Goal: Transaction & Acquisition: Purchase product/service

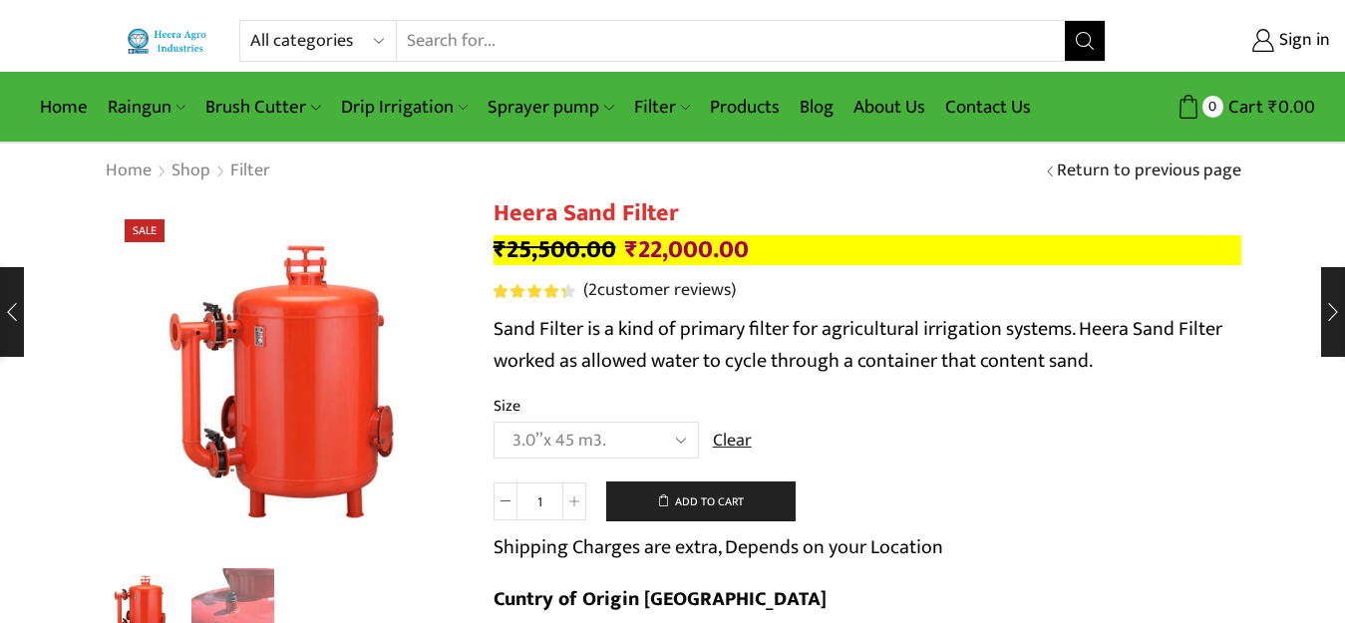
select select "3-0x-45-m3"
select select "filter"
click at [250, 21] on select "All categories Accessories Air Release Valve Brush Cutter Domestic Use Drip Irr…" at bounding box center [323, 41] width 147 height 40
click at [1073, 36] on button "Search" at bounding box center [1085, 41] width 40 height 40
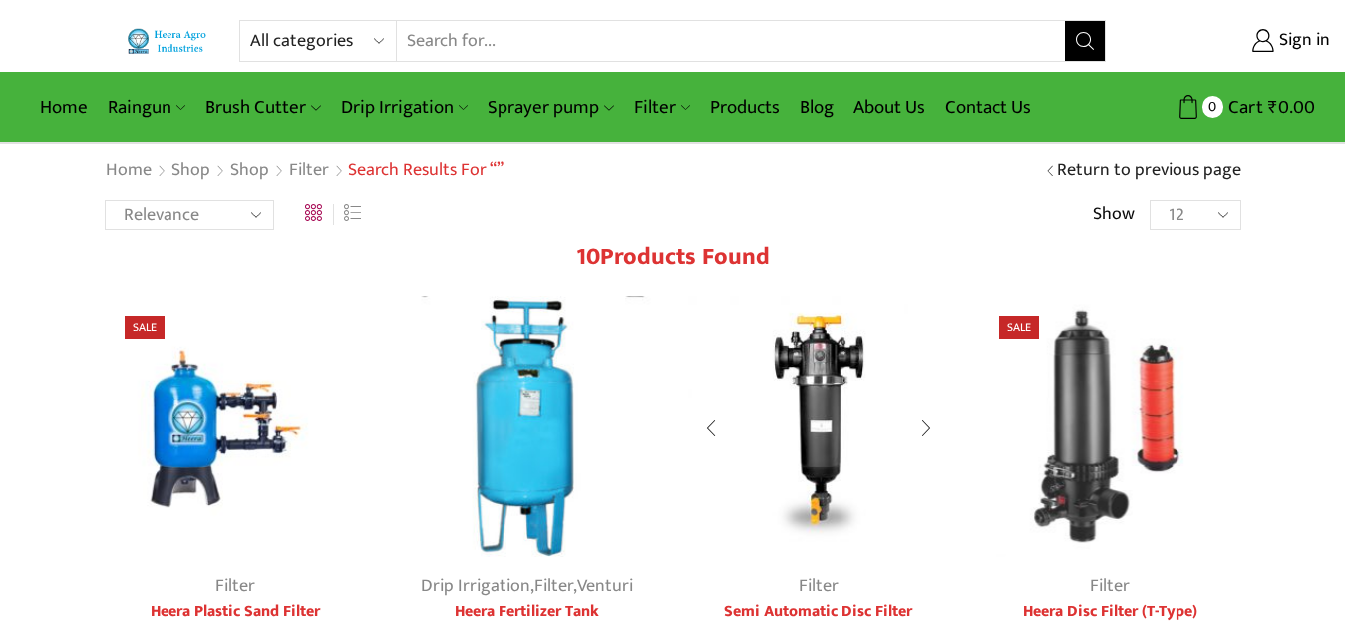
click at [821, 401] on img at bounding box center [819, 427] width 262 height 262
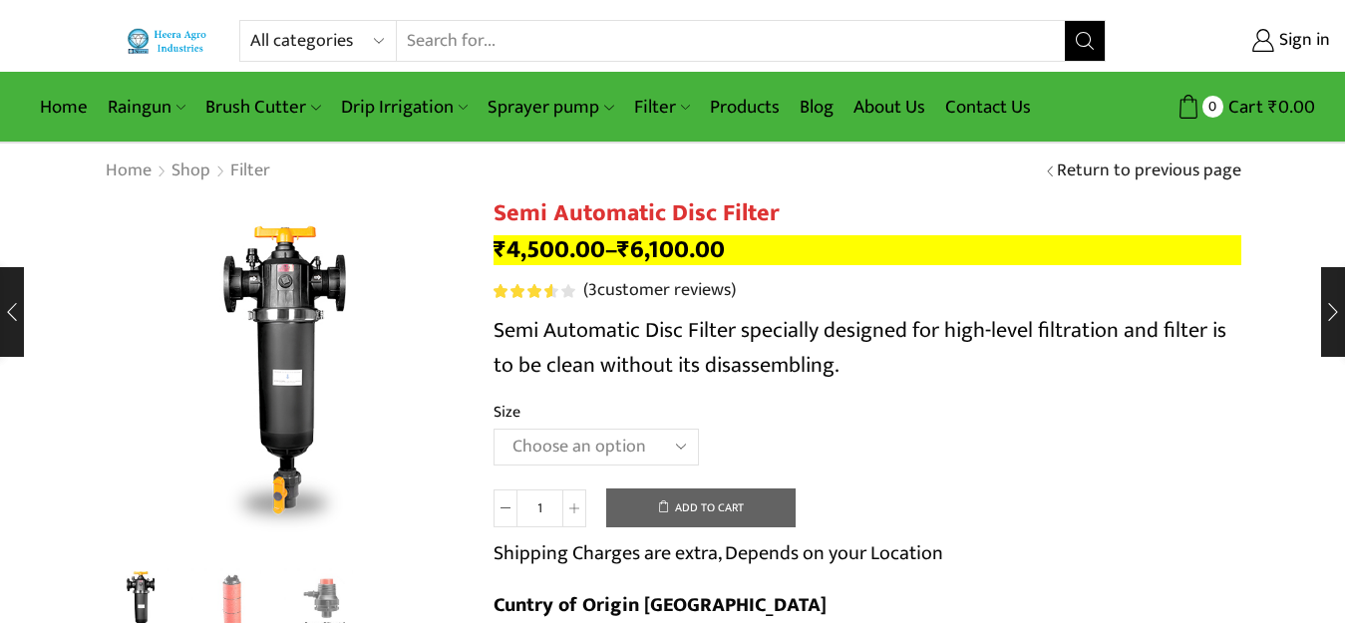
click at [582, 446] on select "Choose an option 2" Disc Filter 2.5" Disc Filter 3" Disc Filter" at bounding box center [596, 447] width 205 height 37
click at [494, 429] on select "Choose an option 2" Disc Filter 2.5" Disc Filter 3" Disc Filter" at bounding box center [596, 447] width 205 height 37
select select "2.5" Disc Filter"
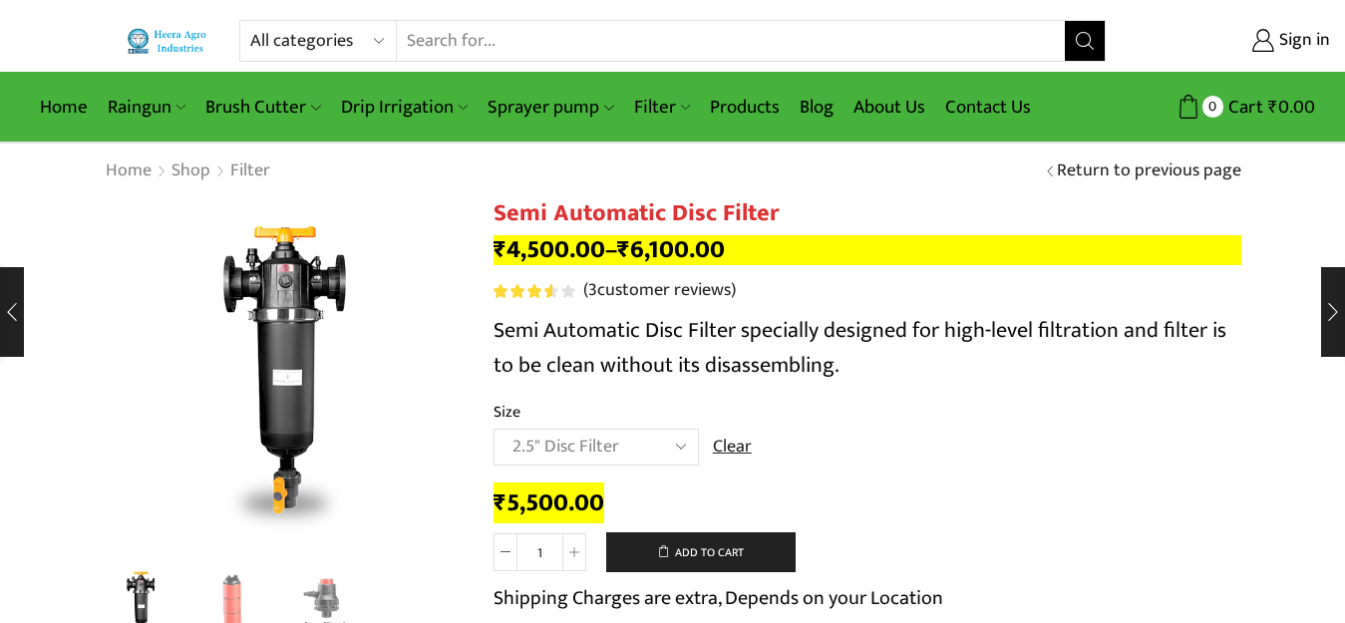
click at [1074, 45] on button "Search" at bounding box center [1085, 41] width 40 height 40
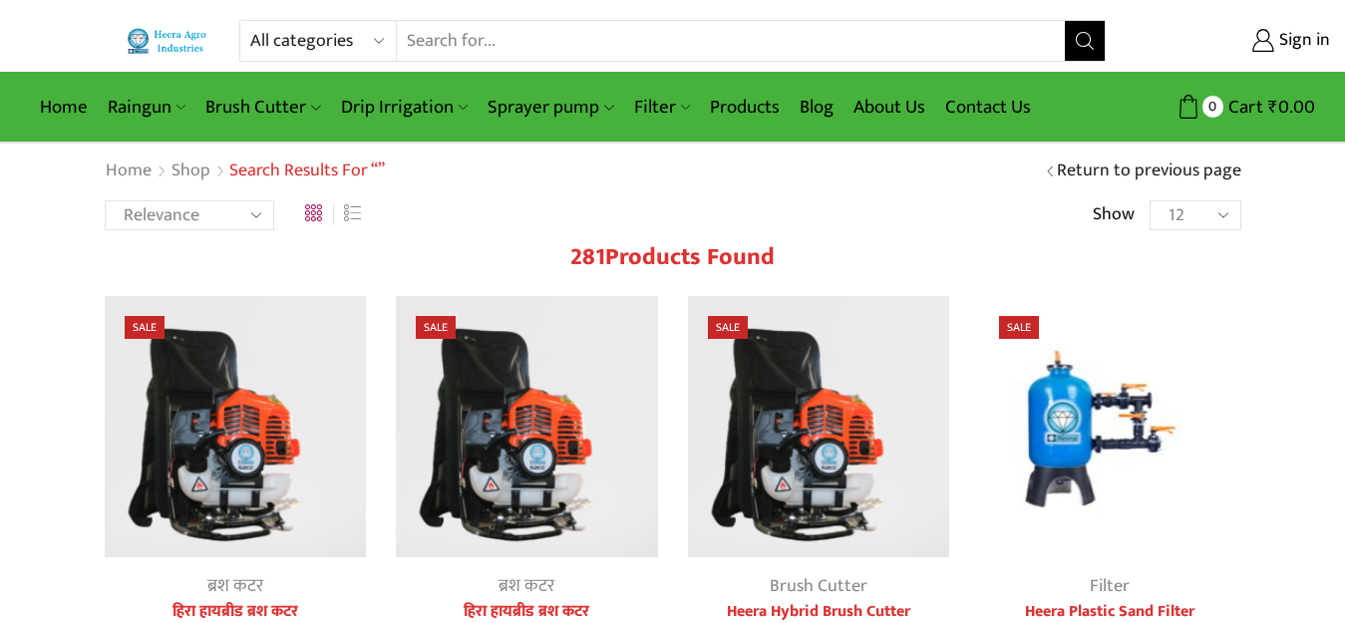
click at [277, 34] on select "All categories Accessories Air Release Valve Brush Cutter Domestic Use Drip Irr…" at bounding box center [323, 41] width 147 height 40
select select "filter"
click at [250, 21] on select "All categories Accessories Air Release Valve Brush Cutter Domestic Use Drip Irr…" at bounding box center [323, 41] width 147 height 40
click at [1087, 42] on icon "Search button" at bounding box center [1085, 41] width 18 height 18
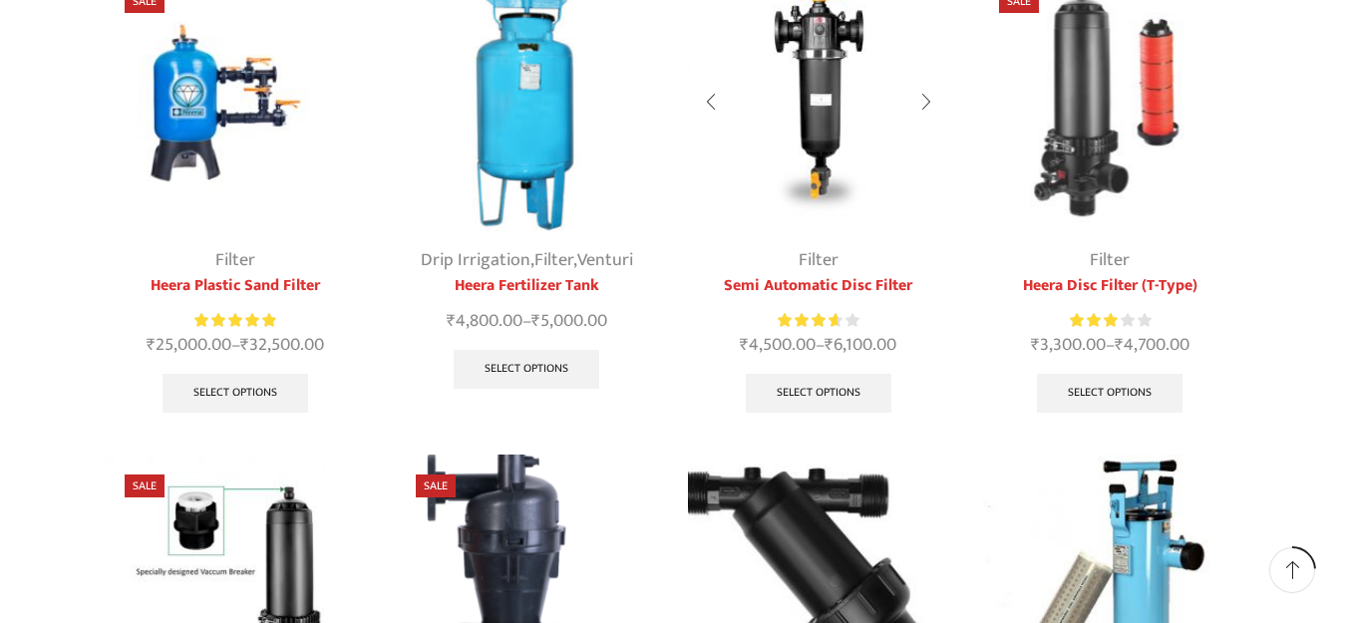
scroll to position [399, 0]
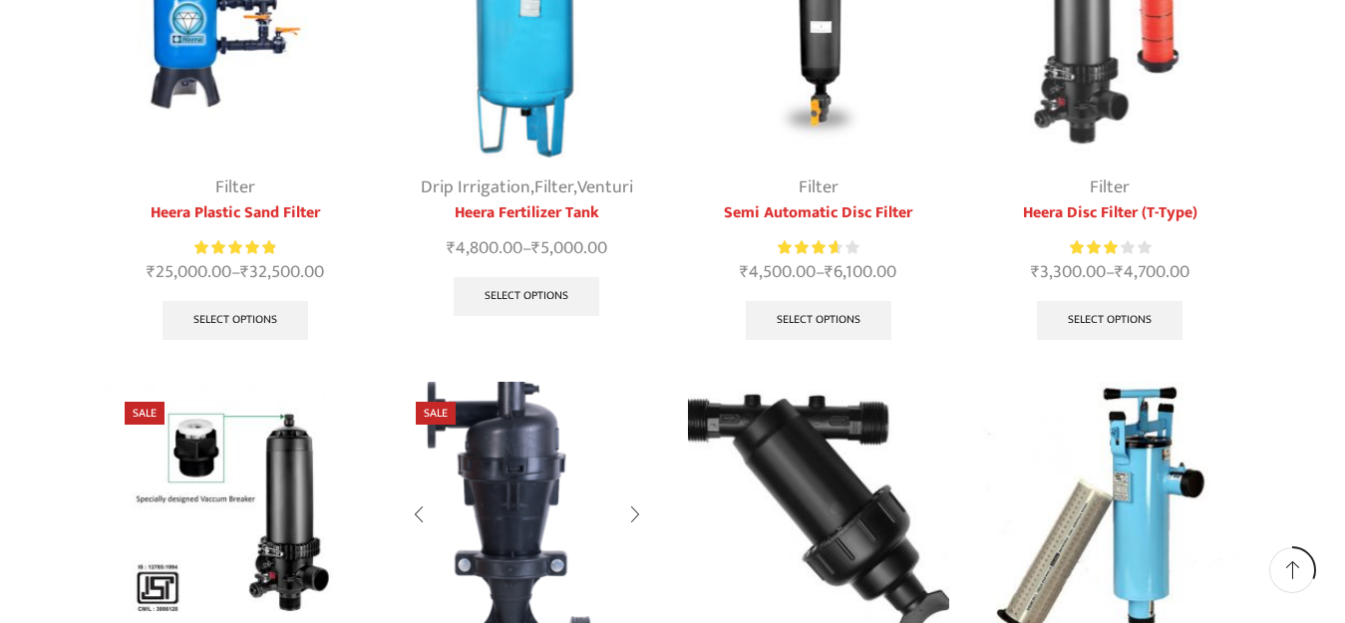
click at [508, 453] on img at bounding box center [527, 513] width 262 height 262
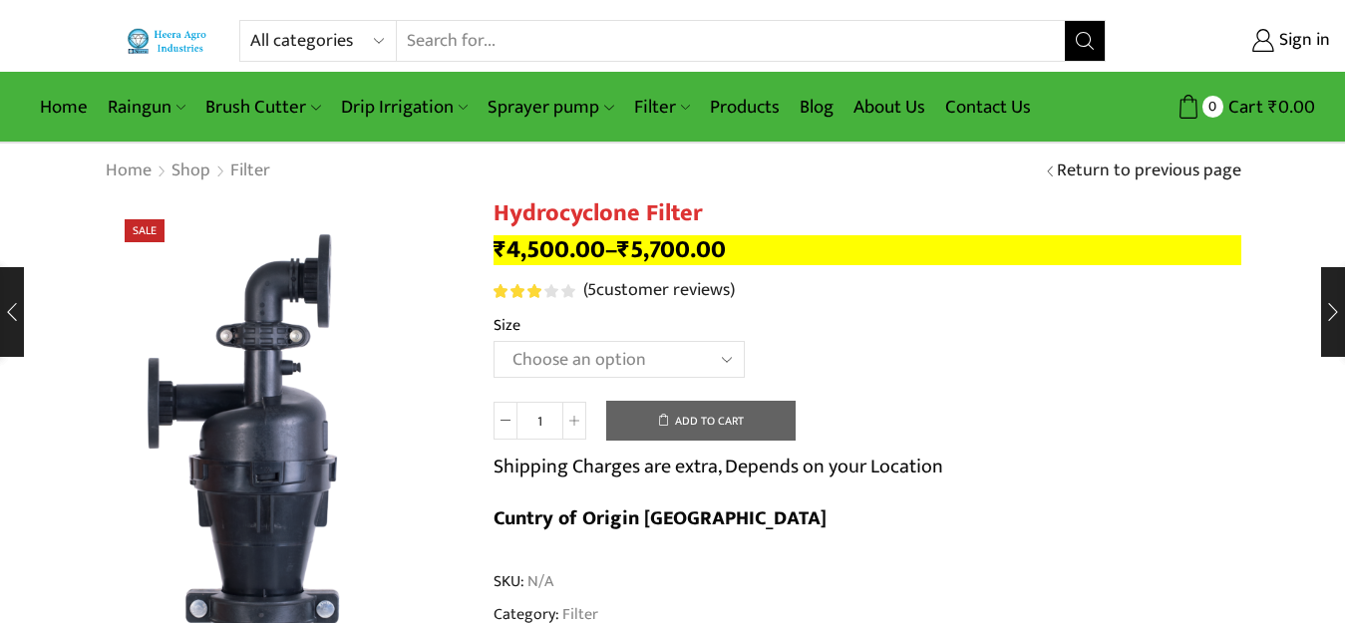
drag, startPoint x: 0, startPoint y: 0, endPoint x: 544, endPoint y: 358, distance: 651.5
click at [544, 358] on select "Choose an option 2" Hydrocyclone Filter 2.5" Hydrocyclone Filter 3" Hydrocyclon…" at bounding box center [619, 359] width 251 height 37
click at [494, 341] on select "Choose an option 2" Hydrocyclone Filter 2.5" Hydrocyclone Filter 3" Hydrocyclon…" at bounding box center [619, 359] width 251 height 37
select select "2.5" Hydrocyclone Filter"
